Goal: Check status

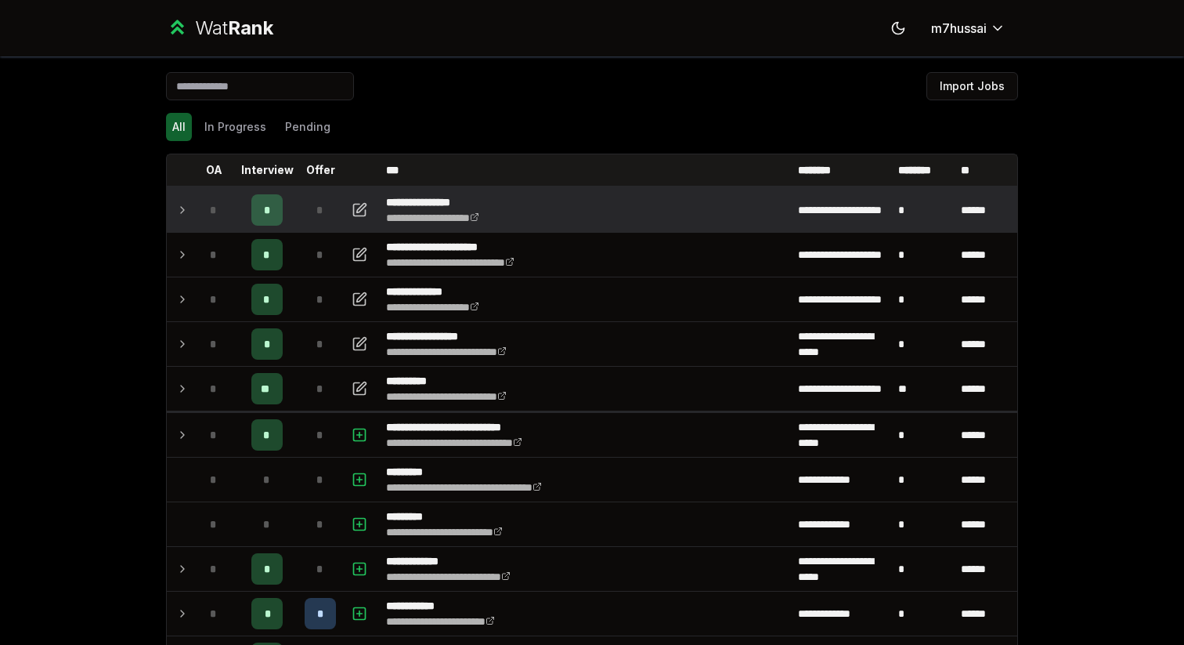
click at [179, 206] on icon at bounding box center [182, 209] width 13 height 19
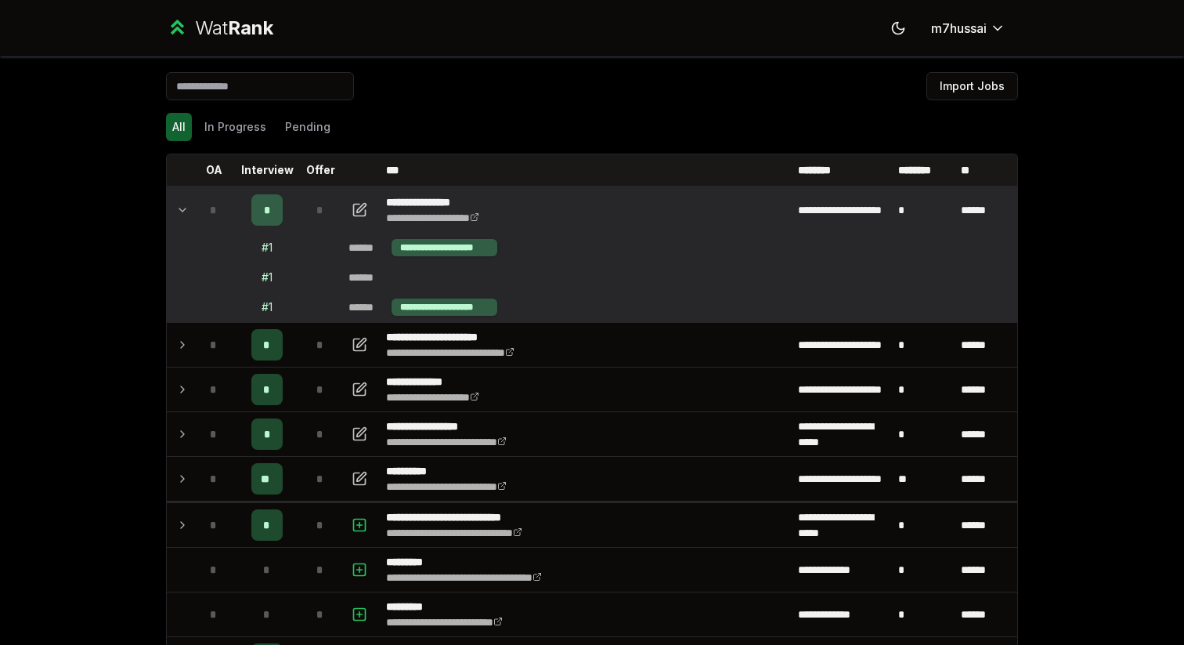
click at [179, 206] on icon at bounding box center [182, 209] width 13 height 19
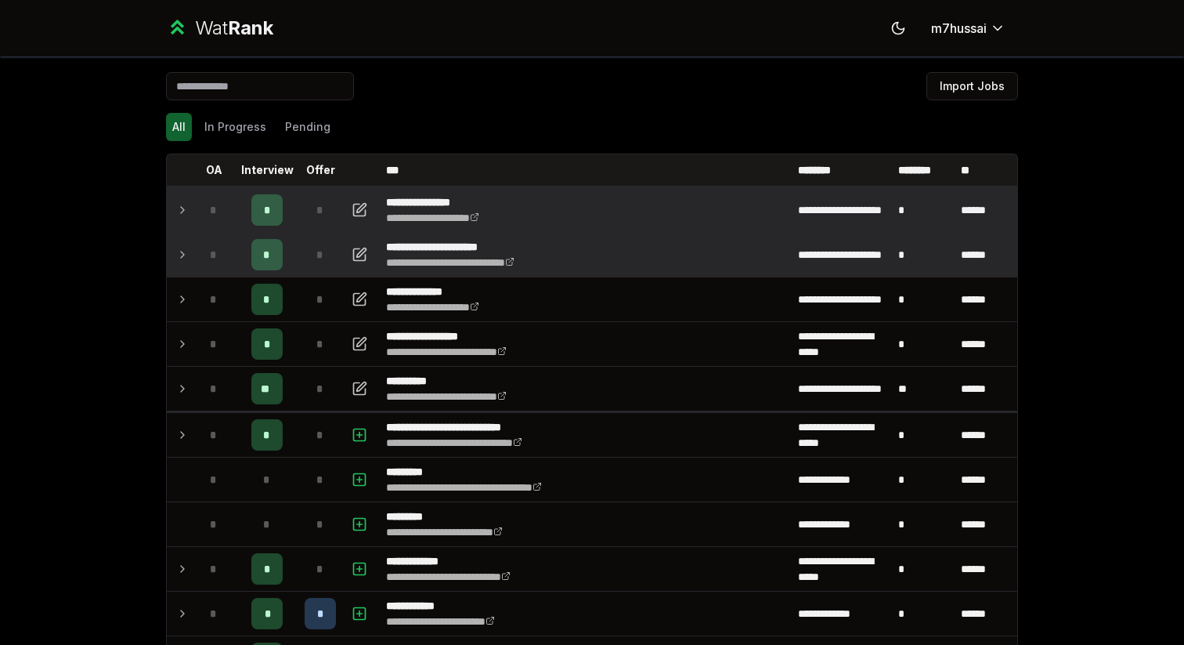
click at [188, 265] on td at bounding box center [179, 255] width 25 height 44
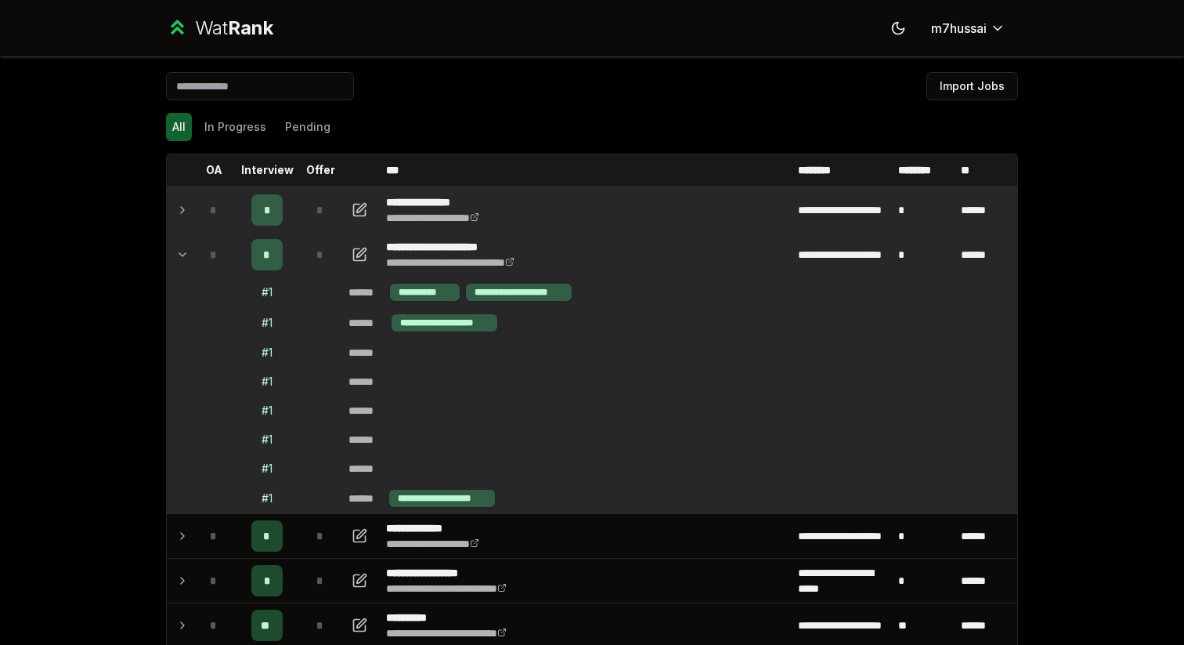
click at [188, 265] on td at bounding box center [179, 255] width 25 height 44
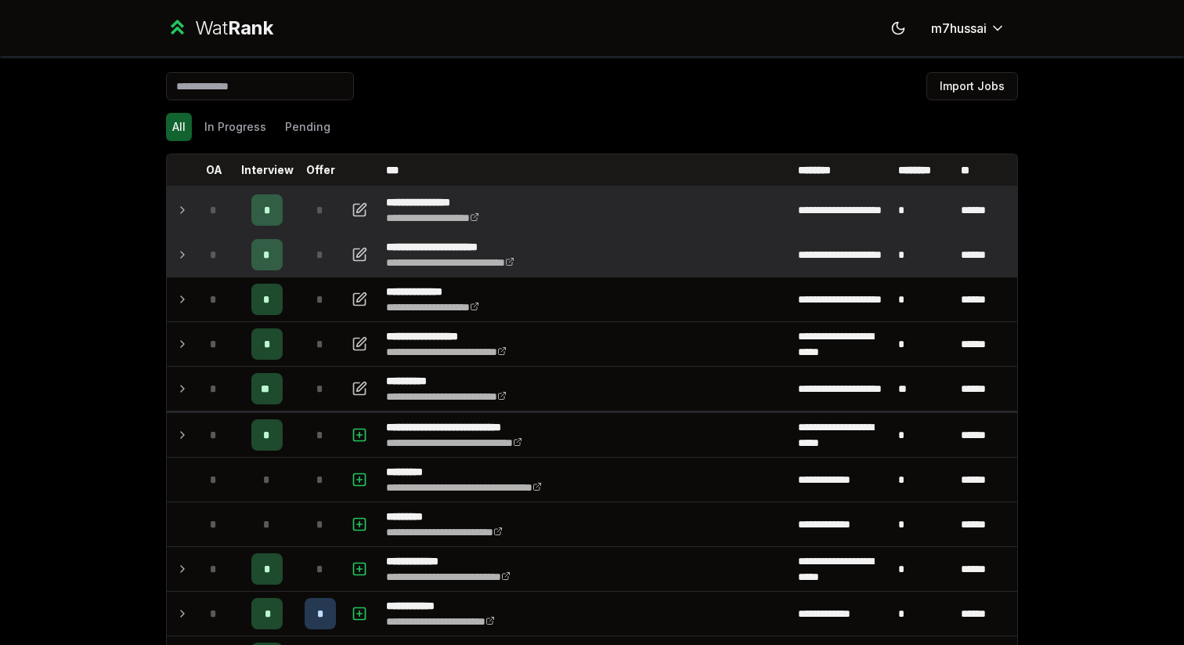
click at [188, 265] on td at bounding box center [179, 255] width 25 height 44
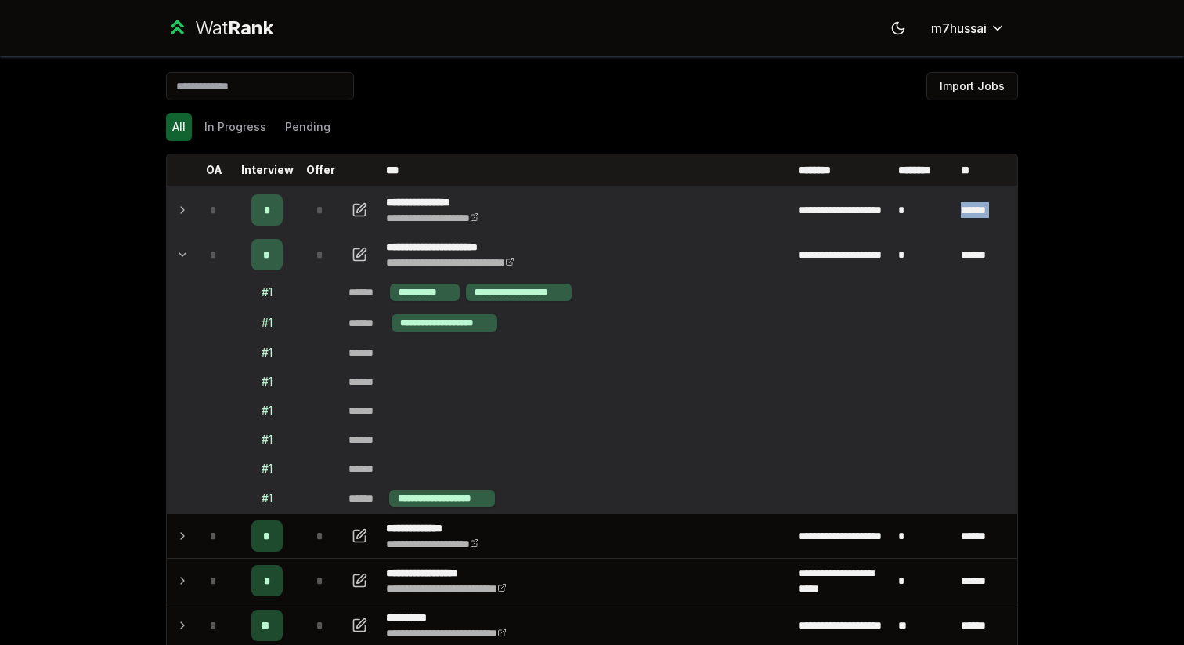
click at [188, 265] on td at bounding box center [179, 255] width 25 height 44
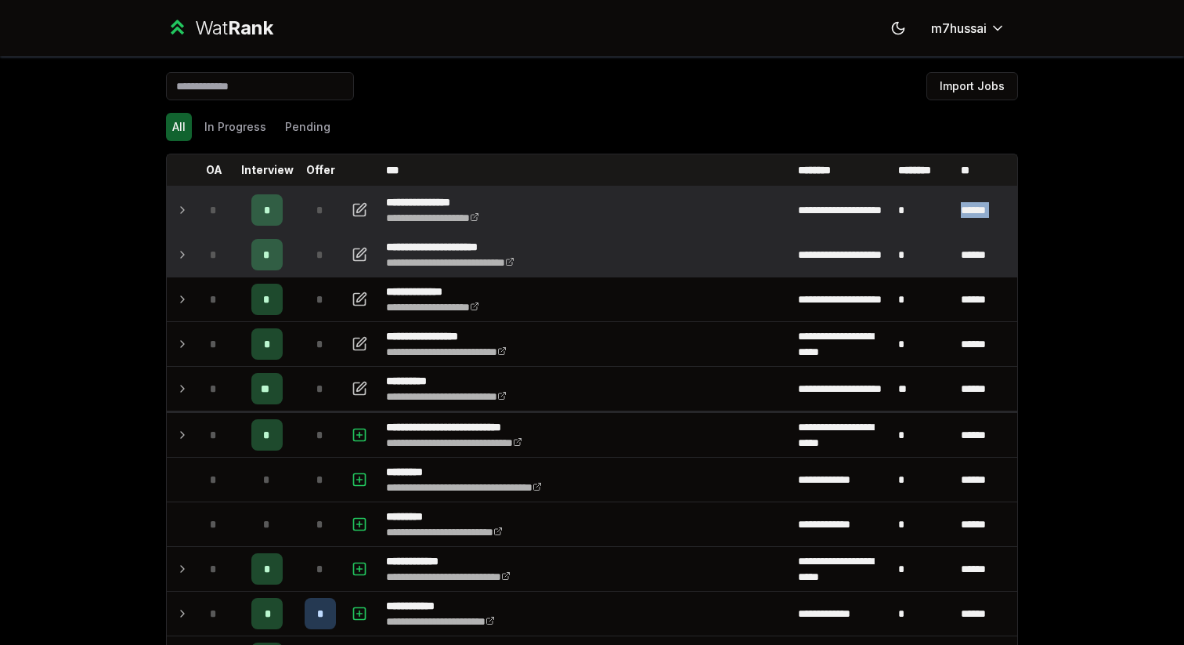
click at [188, 265] on td at bounding box center [179, 255] width 25 height 44
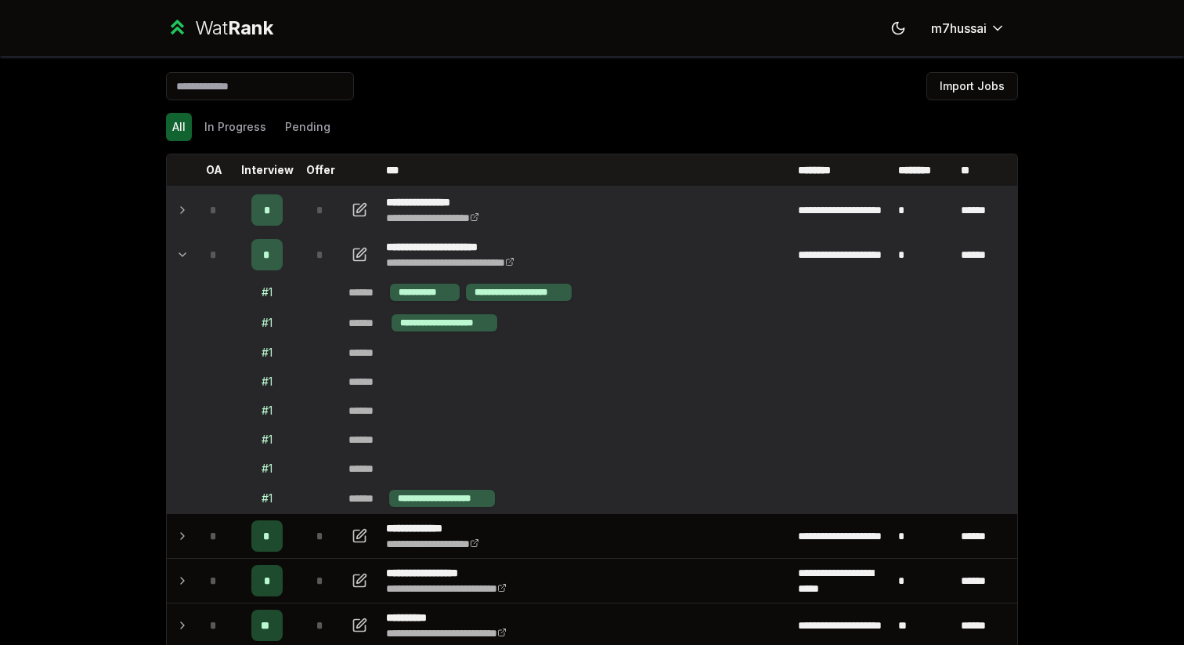
click at [188, 265] on td at bounding box center [179, 255] width 25 height 44
